Goal: Check status: Check status

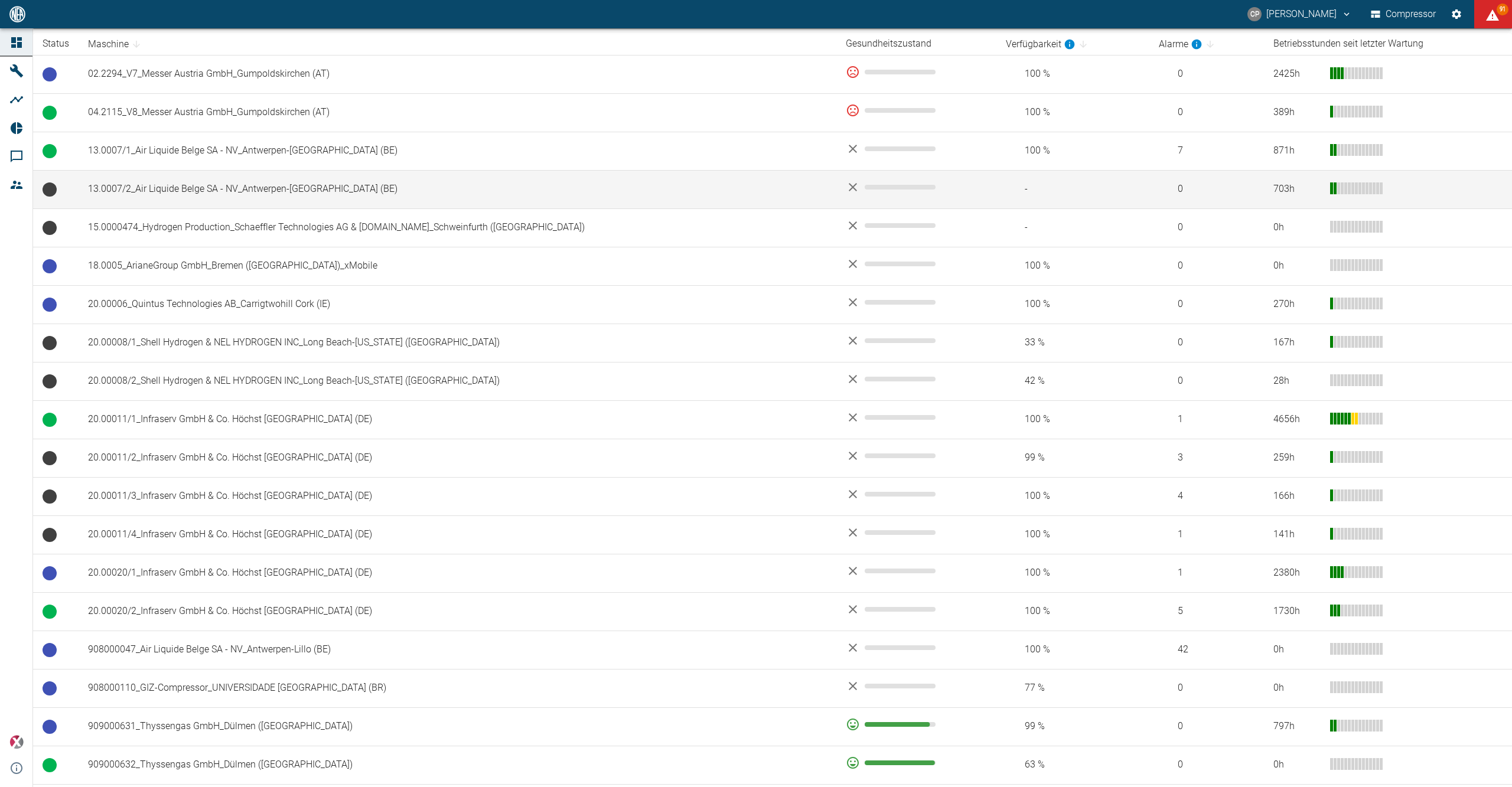
scroll to position [551, 0]
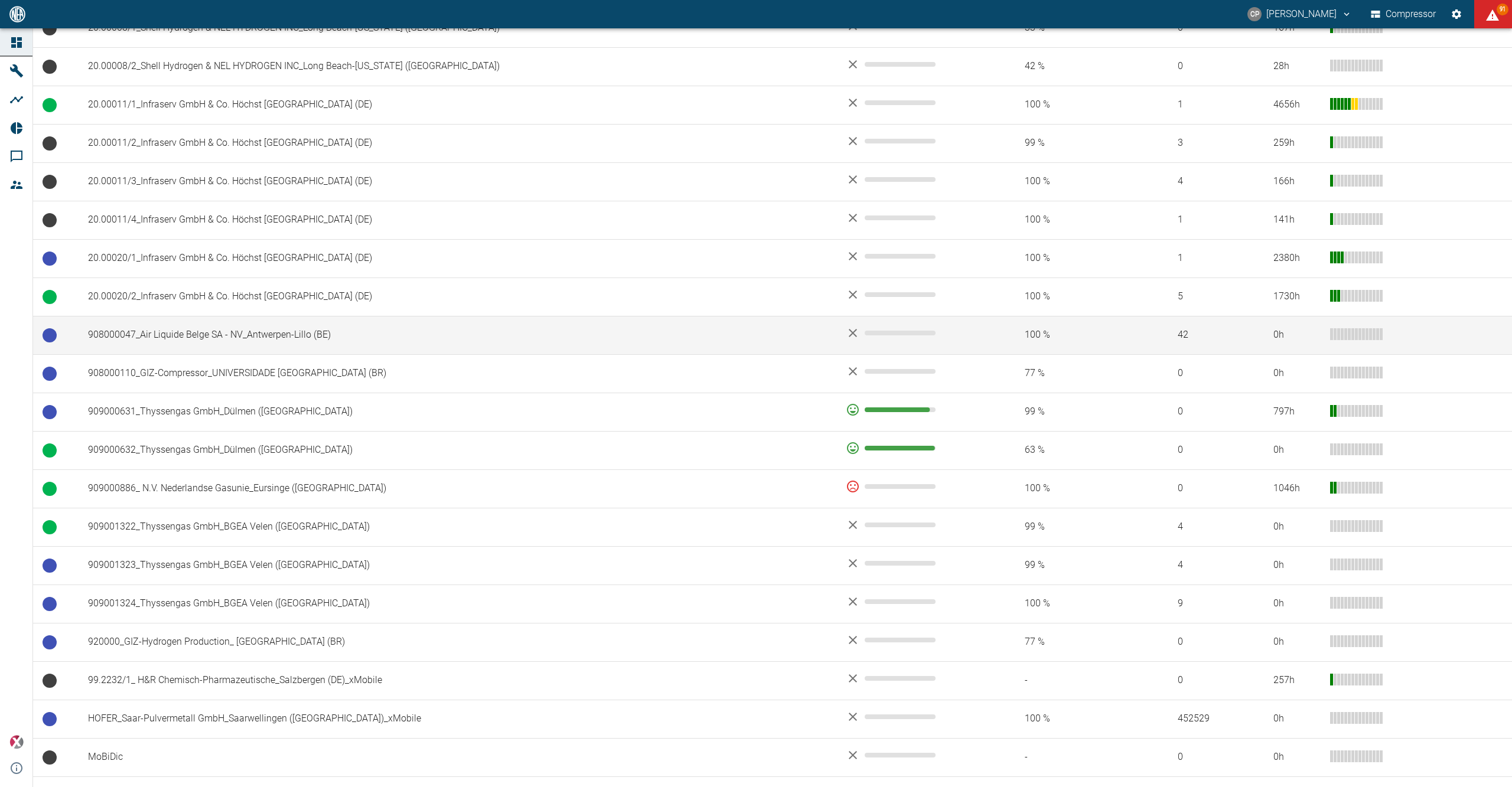
click at [285, 336] on td "908000047_Air Liquide Belge SA - NV_Antwerpen-Lillo (BE)" at bounding box center [458, 334] width 758 height 39
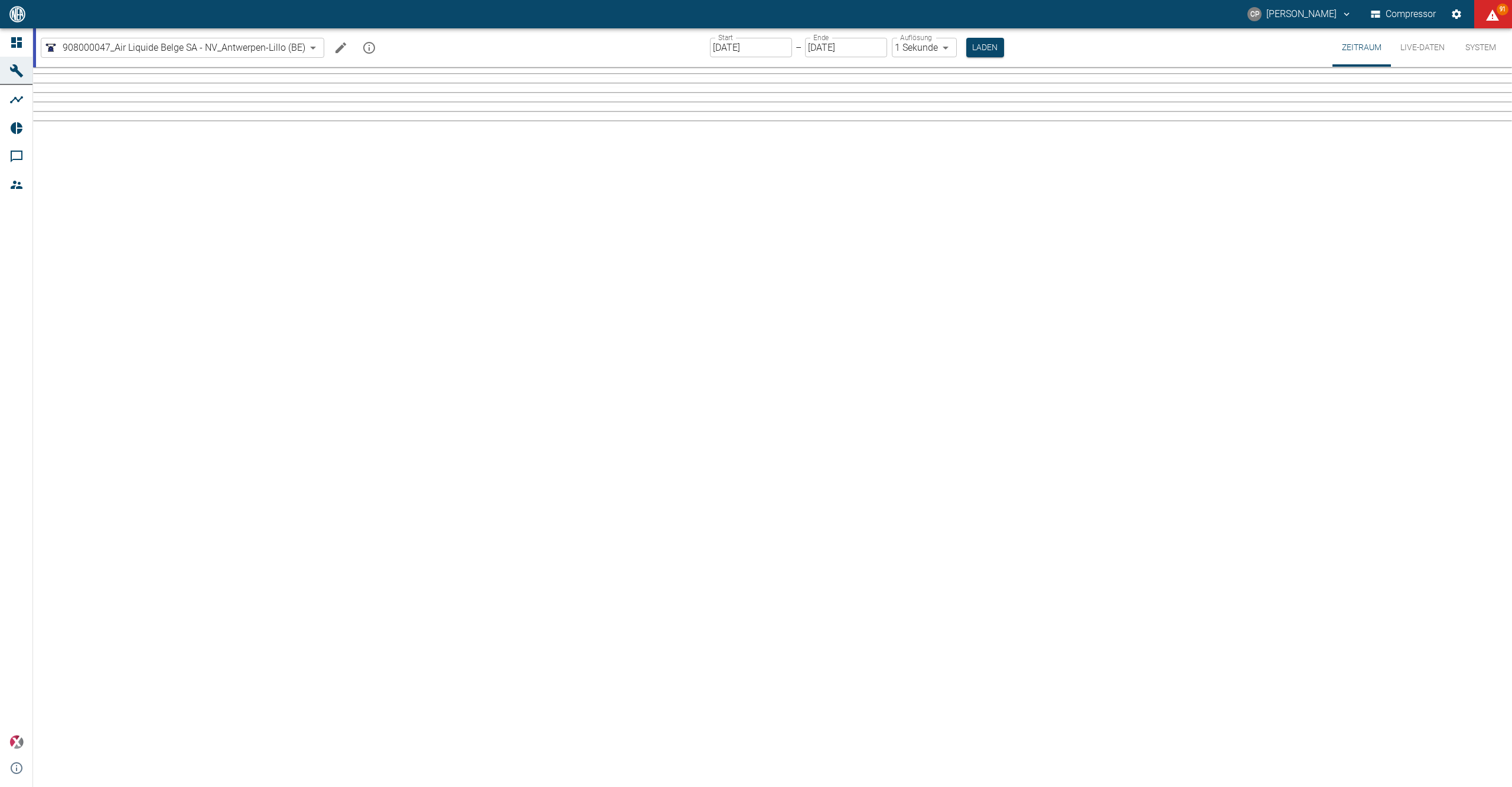
click at [758, 45] on input "[DATE]" at bounding box center [751, 48] width 82 height 20
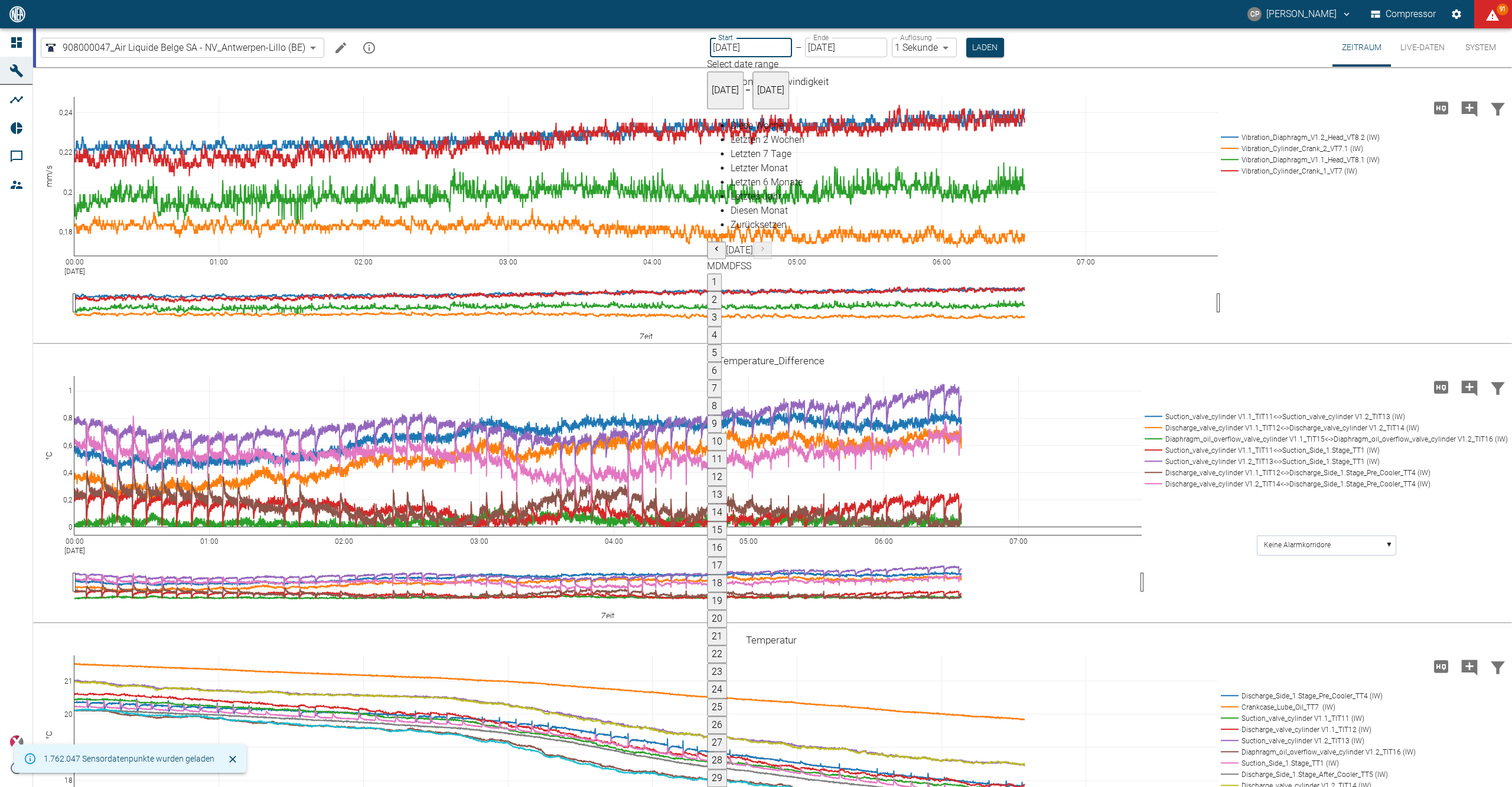
click at [727, 769] on button "29" at bounding box center [717, 778] width 20 height 18
type input "[DATE]"
type input "2min"
